Goal: Information Seeking & Learning: Learn about a topic

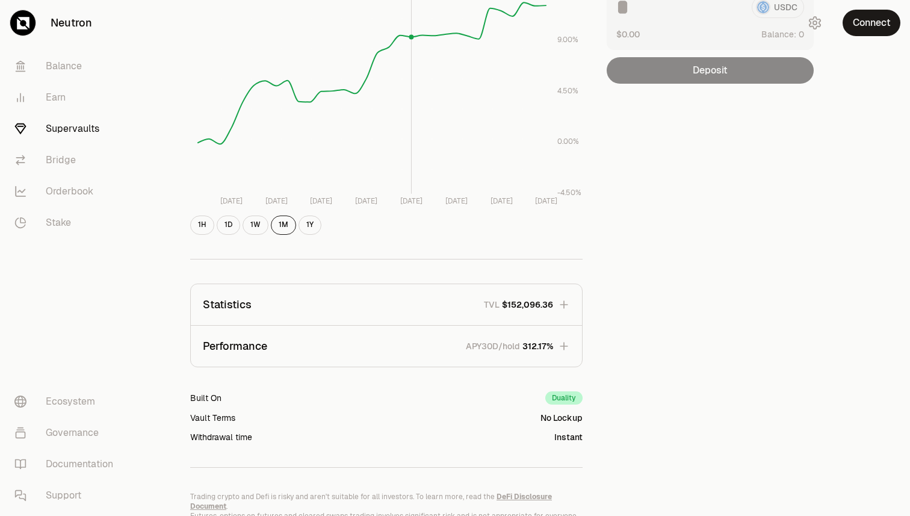
scroll to position [253, 0]
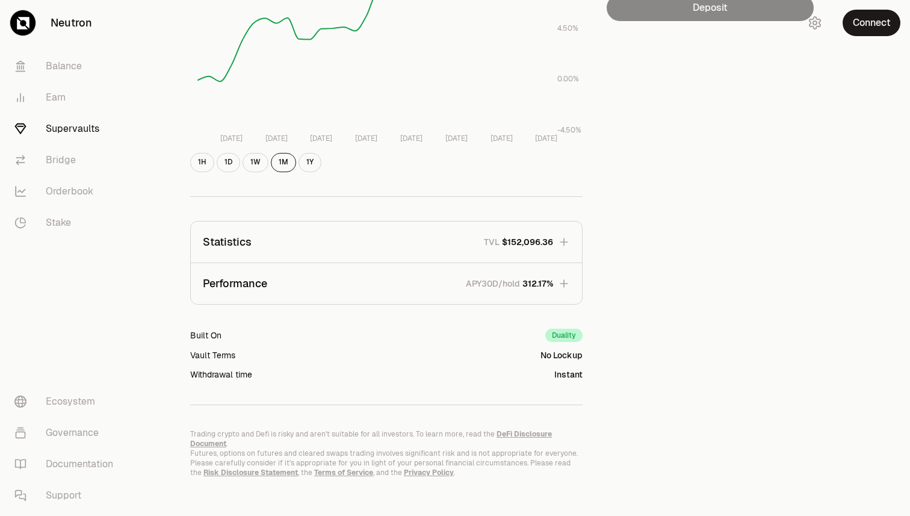
click at [449, 283] on button "Performance APY30D/hold 312.17%" at bounding box center [386, 283] width 391 height 41
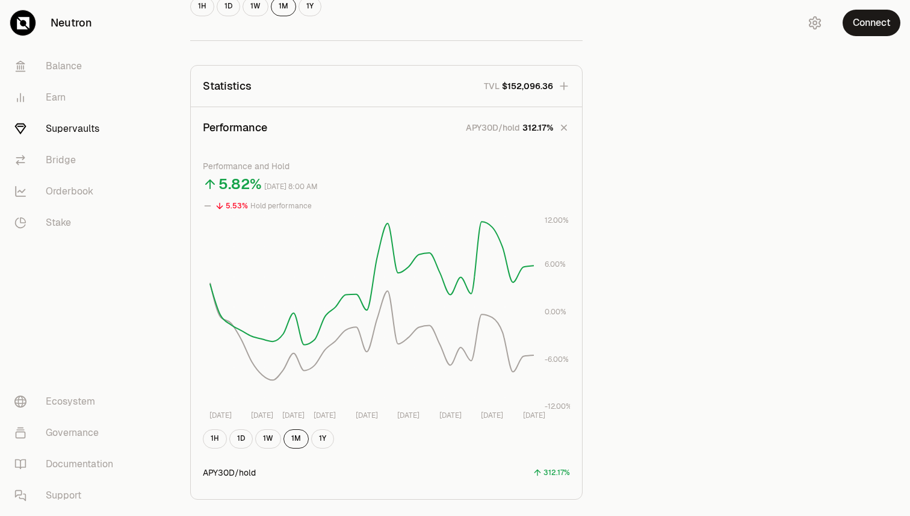
scroll to position [0, 0]
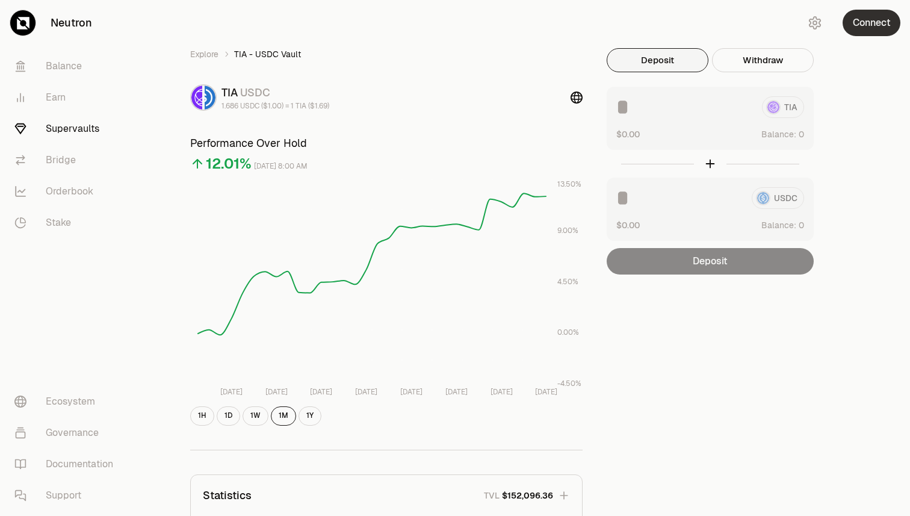
click at [878, 23] on button "Connect" at bounding box center [872, 23] width 58 height 26
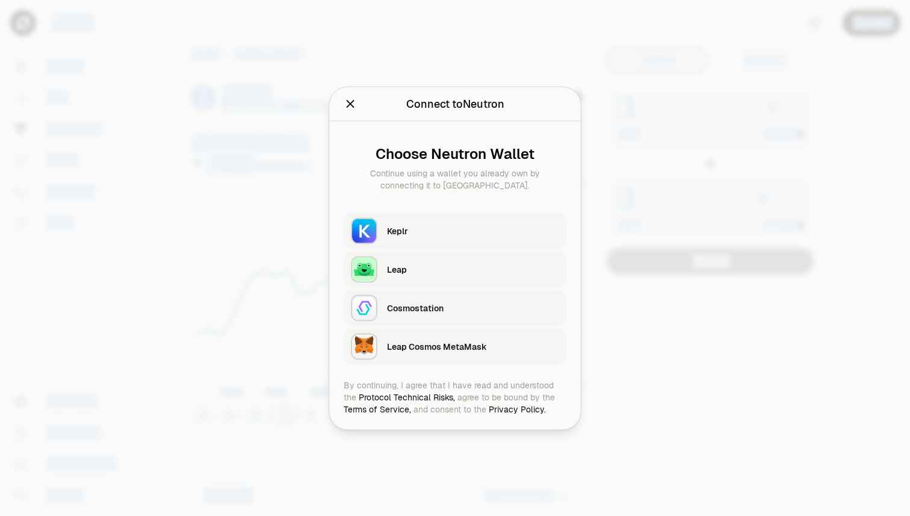
click at [447, 272] on div "Leap" at bounding box center [473, 269] width 172 height 12
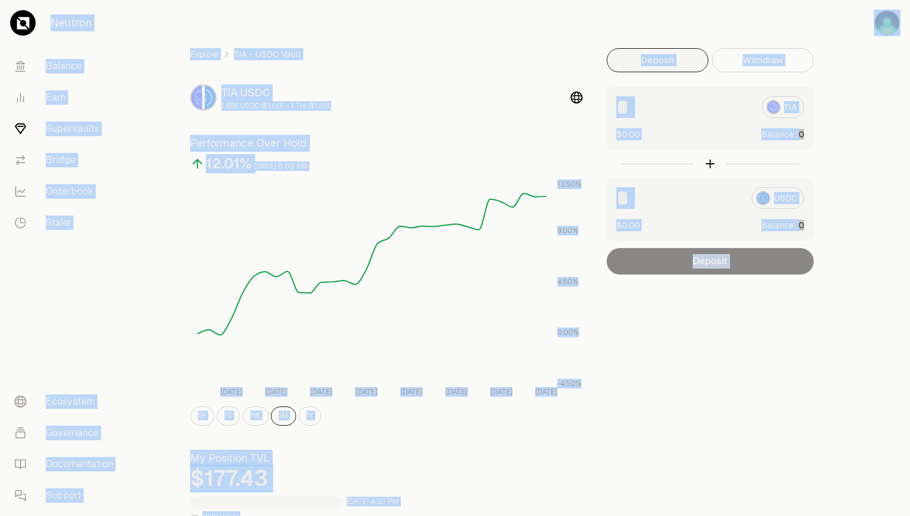
click at [72, 131] on link "Supervaults" at bounding box center [67, 128] width 125 height 31
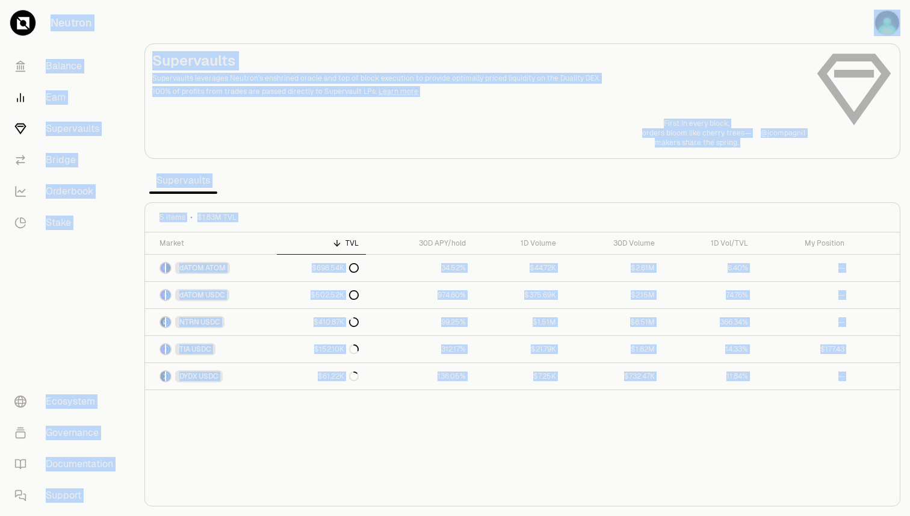
click at [51, 98] on link "Earn" at bounding box center [67, 97] width 125 height 31
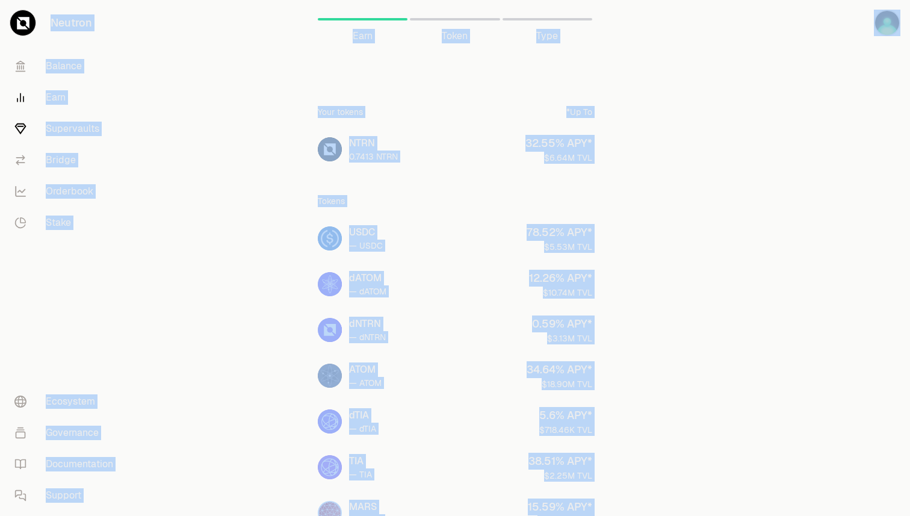
click at [55, 141] on link "Supervaults" at bounding box center [67, 128] width 125 height 31
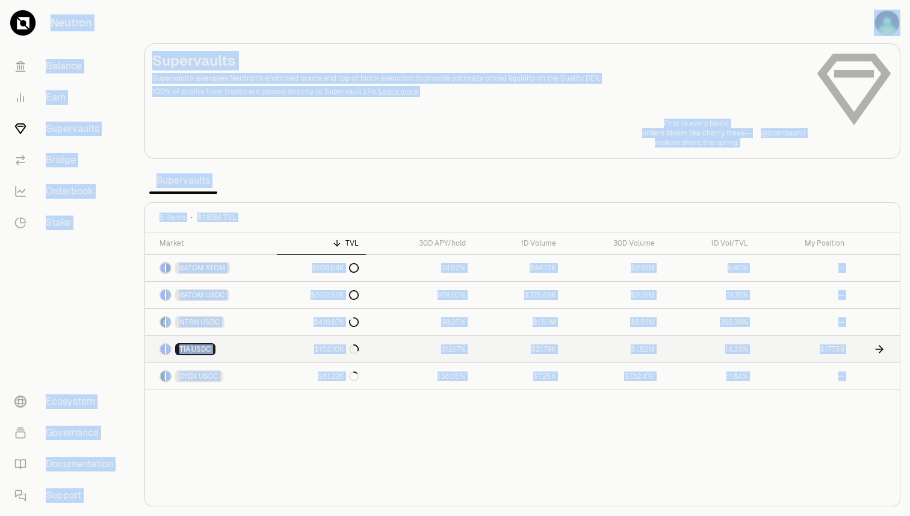
click at [884, 350] on icon at bounding box center [880, 349] width 12 height 12
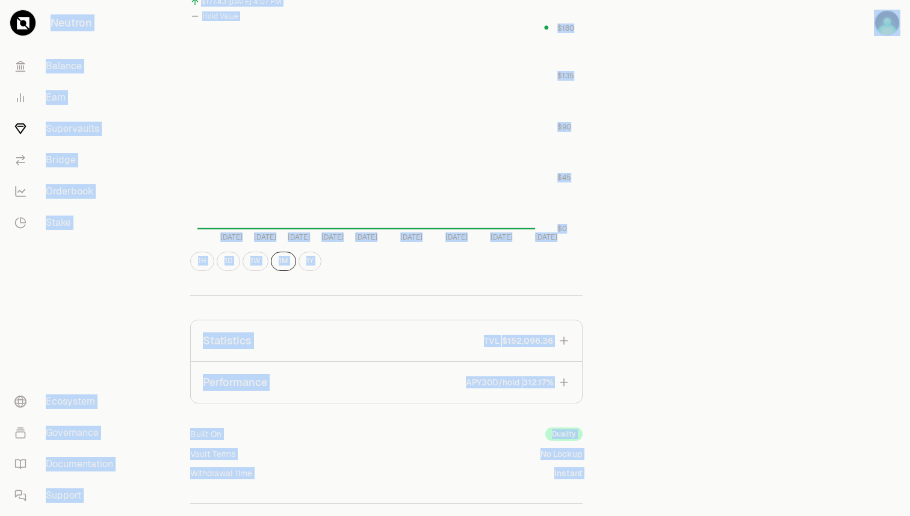
scroll to position [312, 0]
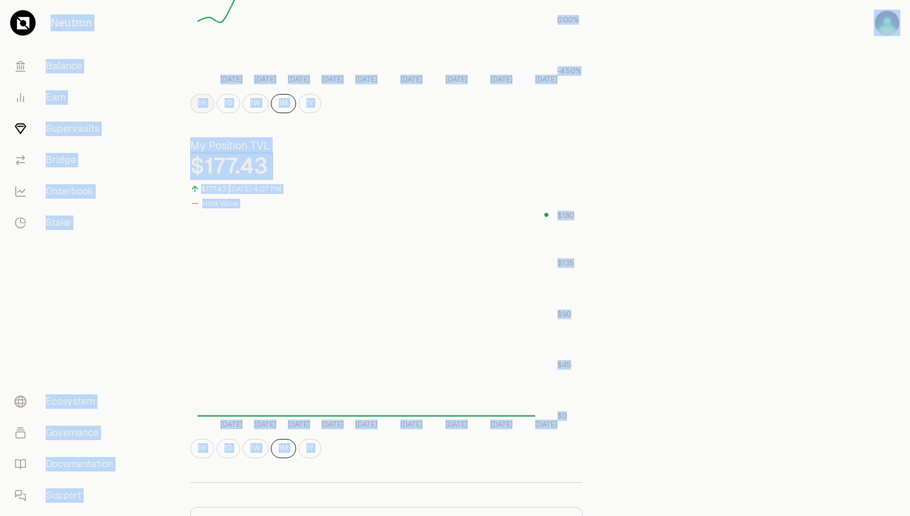
click at [196, 104] on button "1H" at bounding box center [202, 103] width 24 height 19
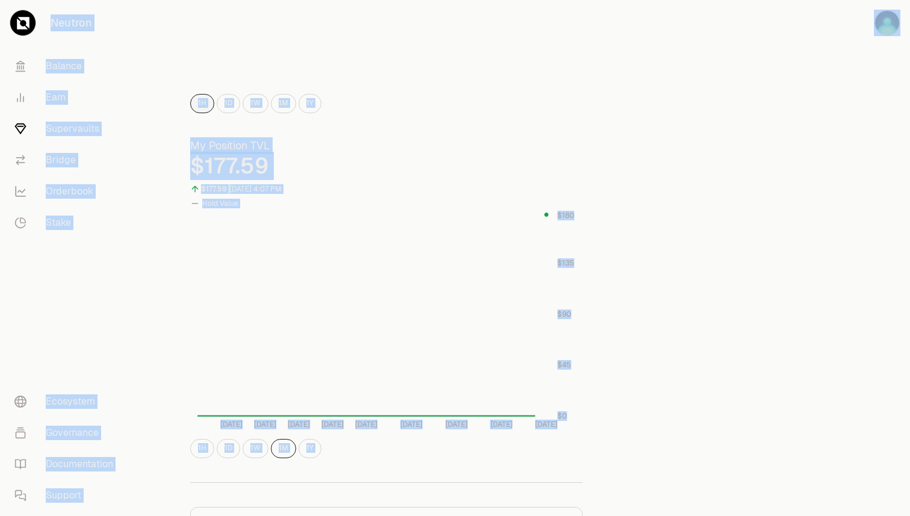
click at [204, 104] on button "1H" at bounding box center [202, 103] width 24 height 19
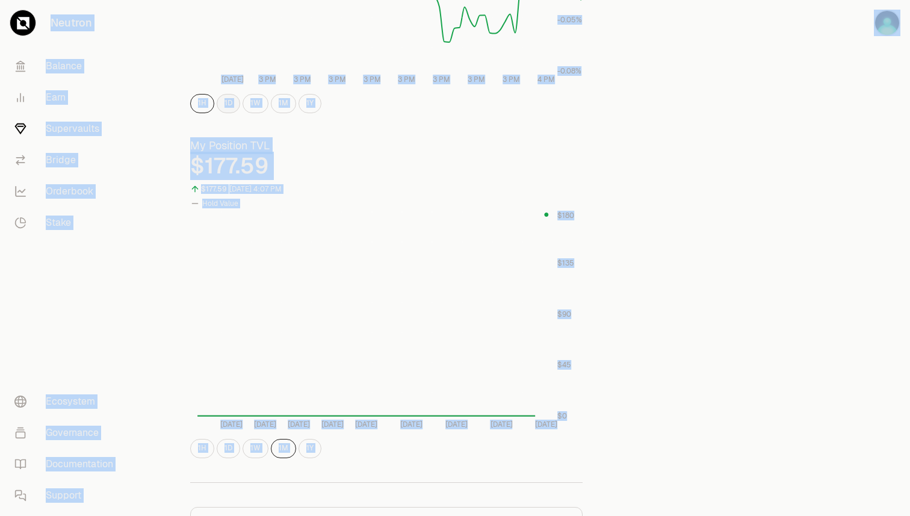
click at [231, 105] on button "1D" at bounding box center [228, 103] width 23 height 19
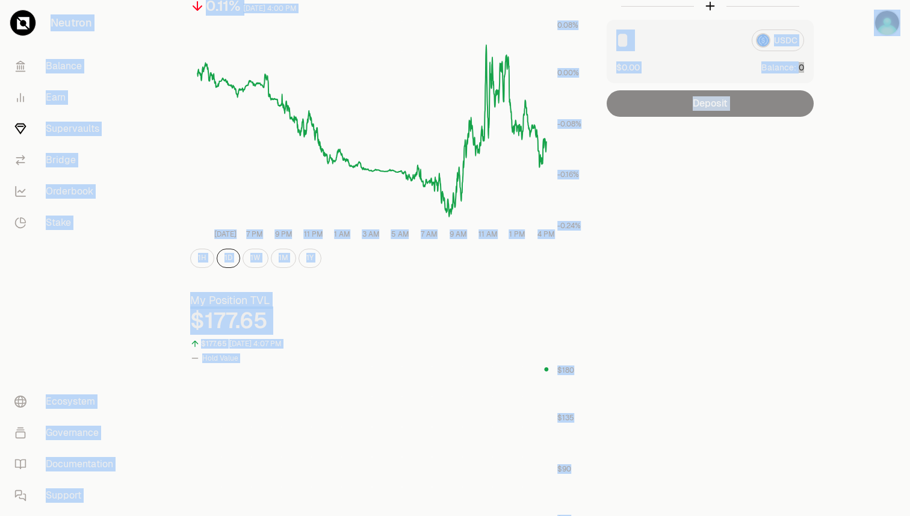
scroll to position [0, 0]
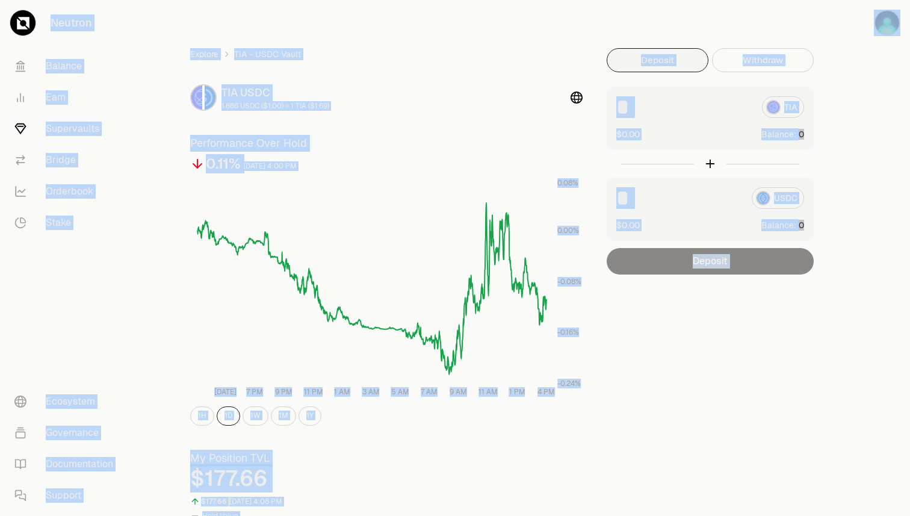
click at [103, 131] on link "Supervaults" at bounding box center [67, 128] width 125 height 31
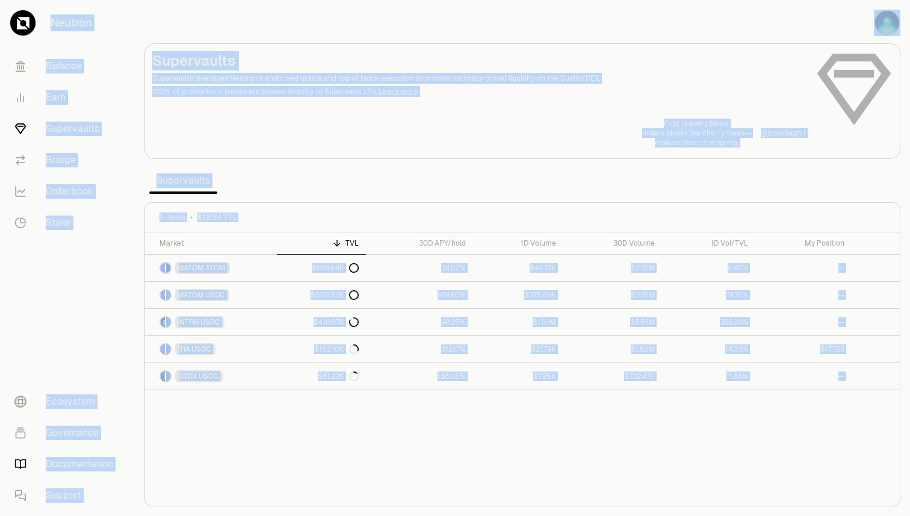
click at [91, 467] on link "Documentation" at bounding box center [67, 464] width 125 height 31
click at [64, 101] on link "Earn" at bounding box center [67, 97] width 125 height 31
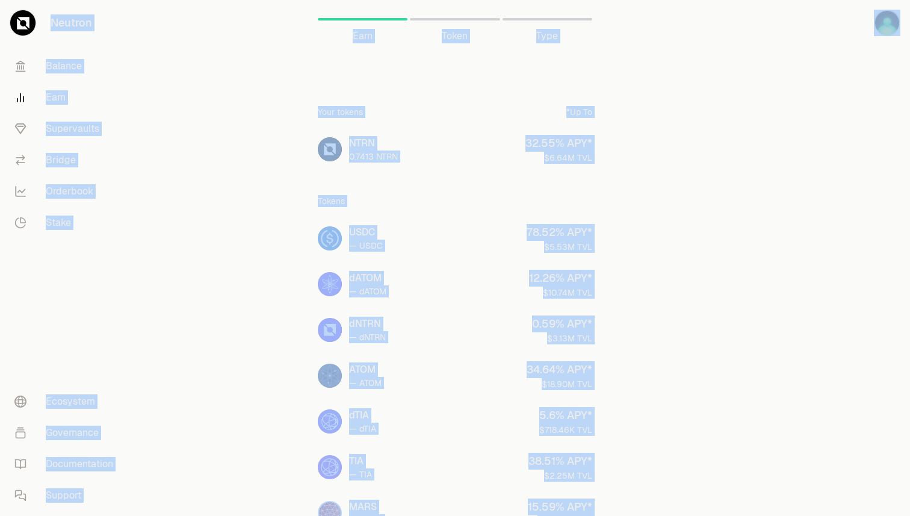
click at [55, 98] on link "Earn" at bounding box center [67, 97] width 125 height 31
click at [73, 69] on link "Balance" at bounding box center [67, 66] width 125 height 31
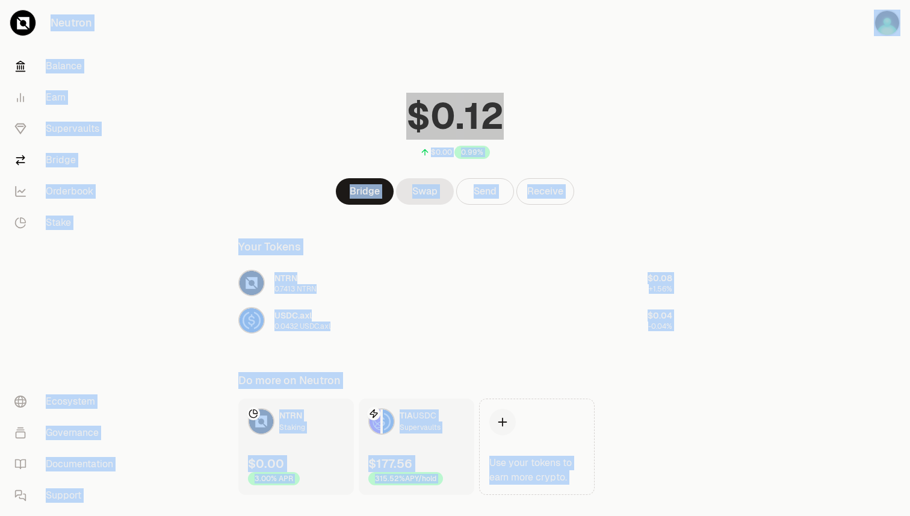
click at [56, 163] on link "Bridge" at bounding box center [67, 159] width 125 height 31
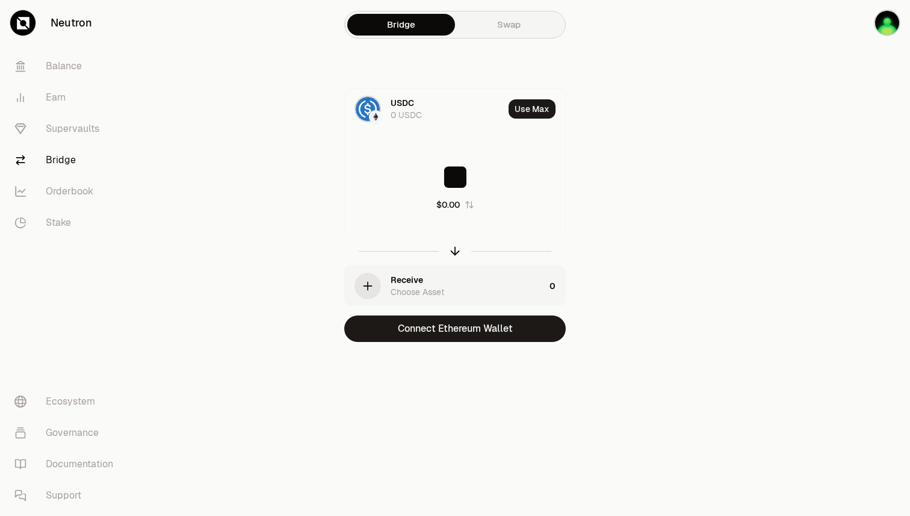
type input "**"
drag, startPoint x: 505, startPoint y: 29, endPoint x: 401, endPoint y: 9, distance: 106.0
click at [61, 125] on link "Supervaults" at bounding box center [67, 128] width 125 height 31
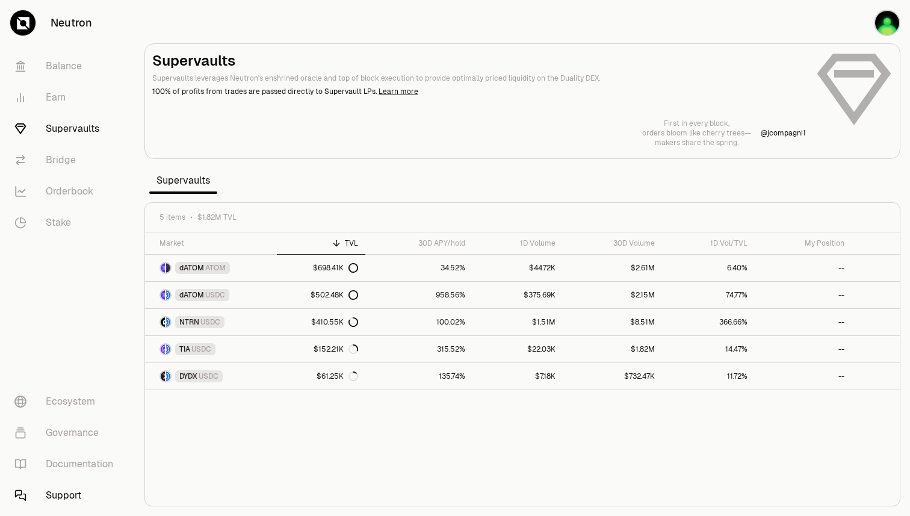
click at [55, 500] on link "Support" at bounding box center [67, 495] width 125 height 31
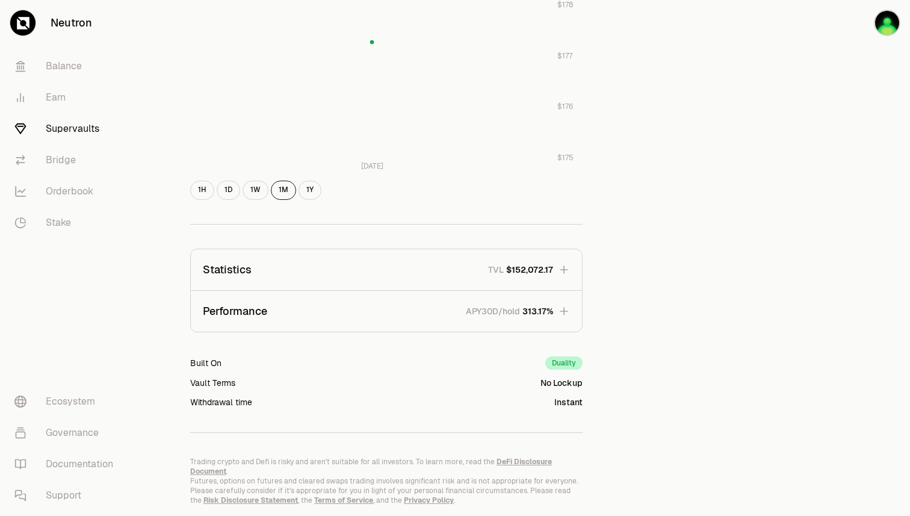
scroll to position [598, 0]
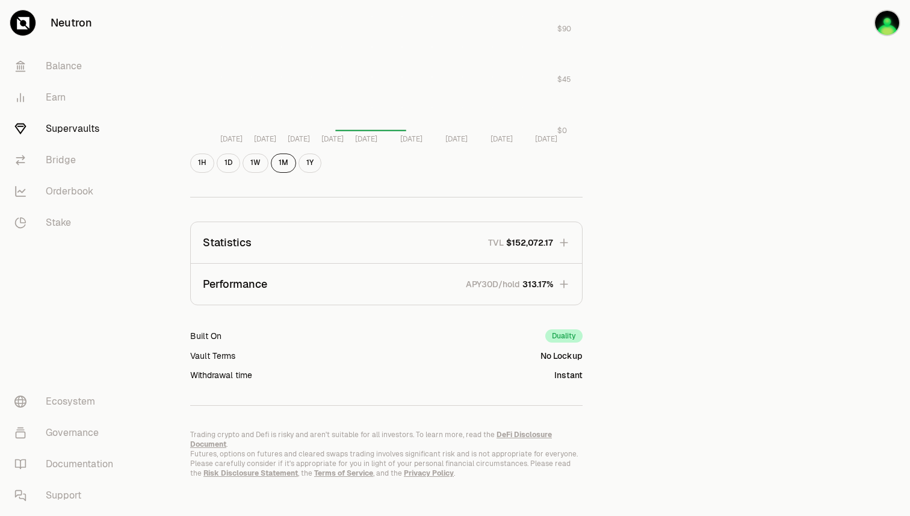
click at [567, 284] on icon "button" at bounding box center [564, 284] width 12 height 12
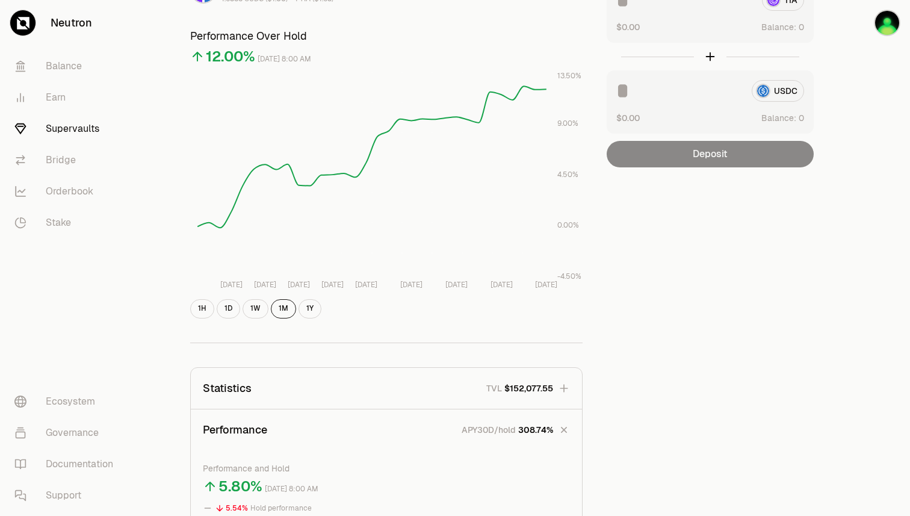
scroll to position [0, 0]
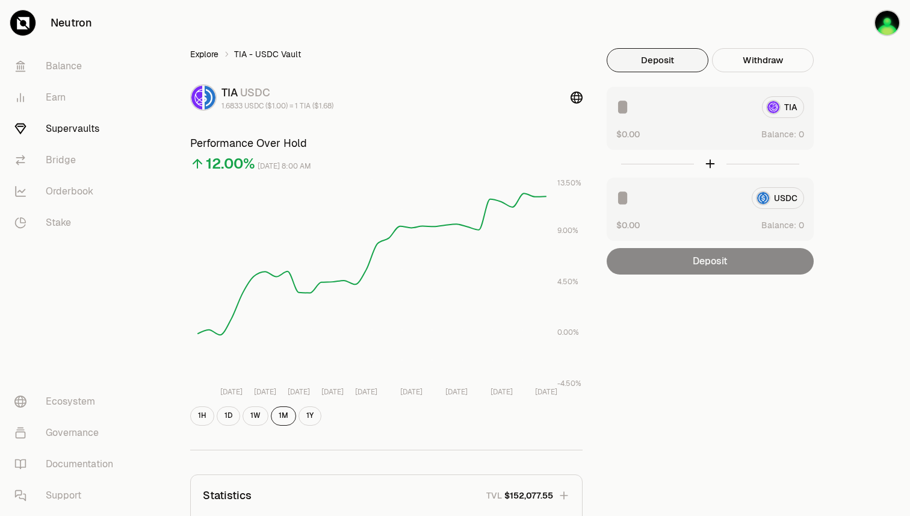
click at [215, 55] on link "Explore" at bounding box center [204, 54] width 28 height 12
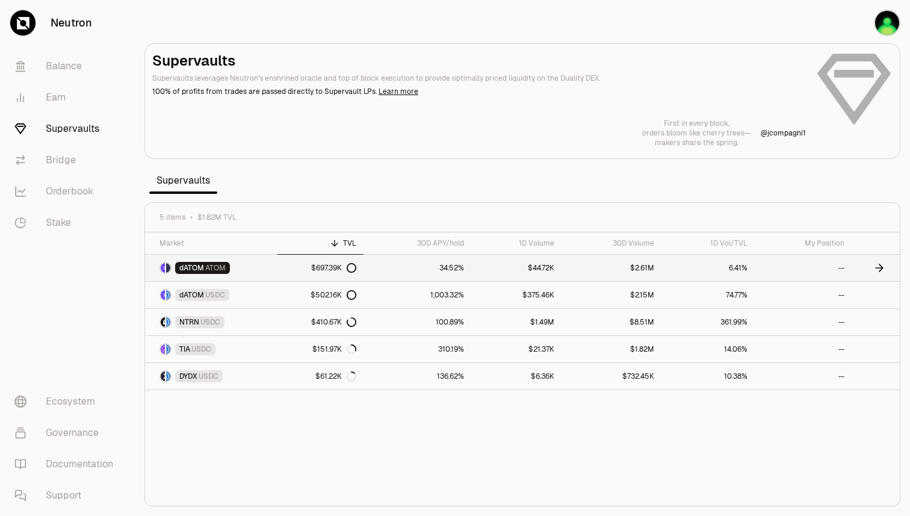
click at [280, 266] on link "$697.39K" at bounding box center [321, 268] width 87 height 26
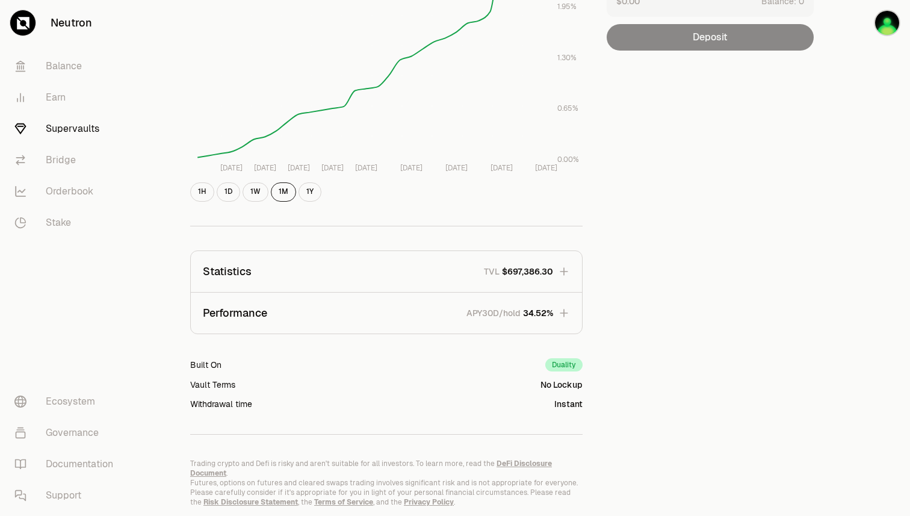
scroll to position [253, 0]
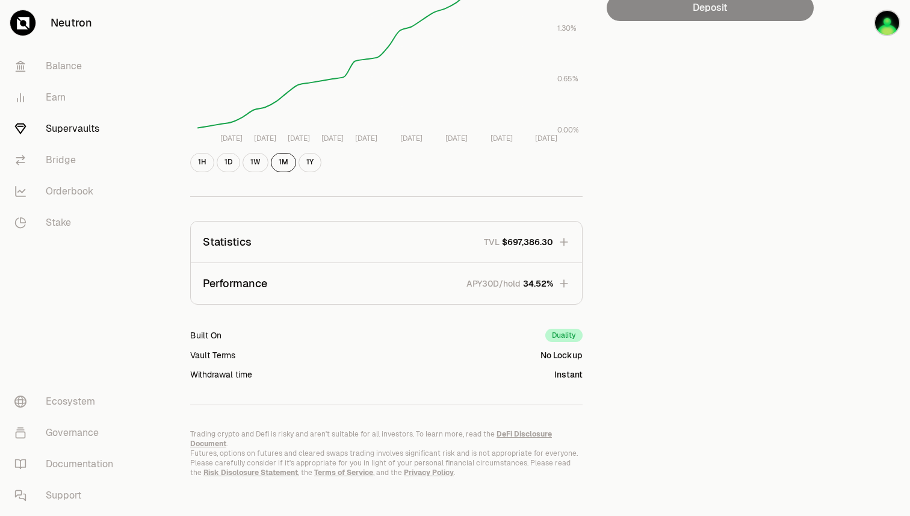
click at [566, 282] on icon "button" at bounding box center [564, 284] width 12 height 12
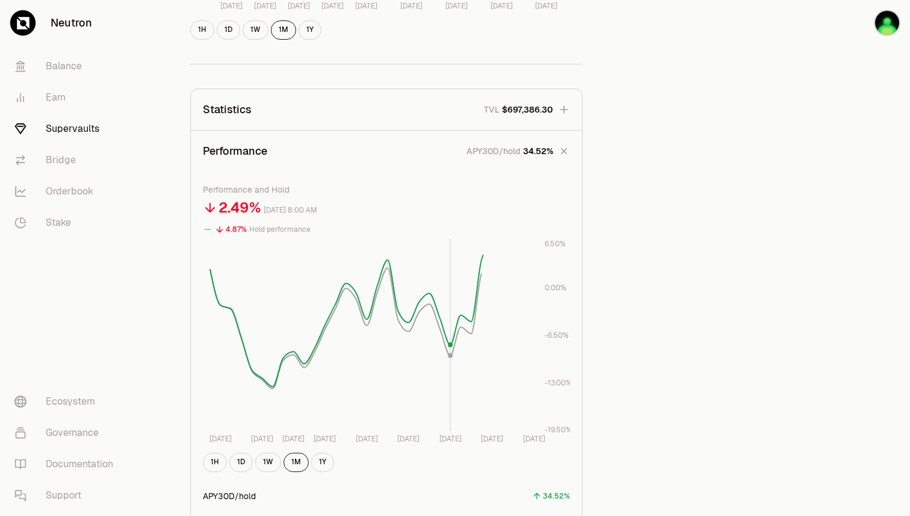
scroll to position [397, 0]
